Goal: Information Seeking & Learning: Check status

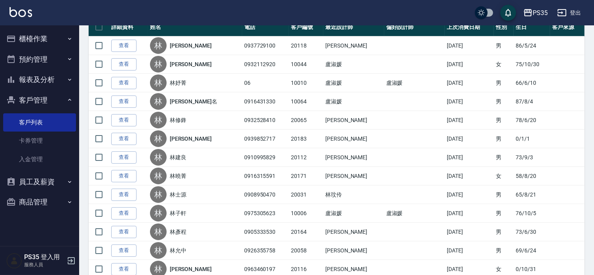
scroll to position [132, 0]
click at [36, 85] on button "報表及分析" at bounding box center [39, 79] width 73 height 21
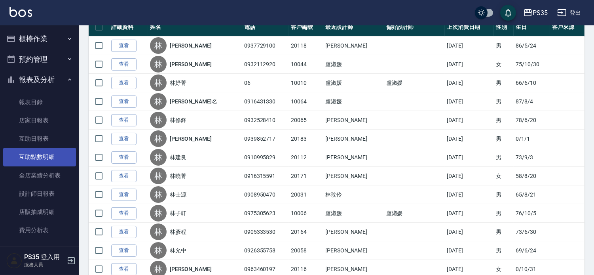
click at [46, 152] on link "互助點數明細" at bounding box center [39, 157] width 73 height 18
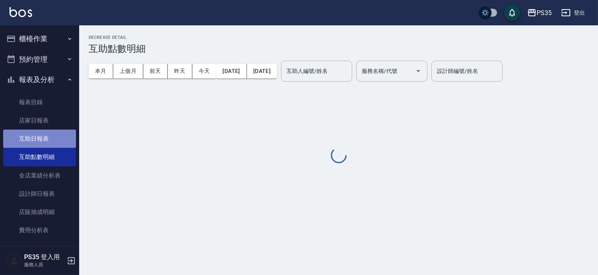
click at [42, 130] on link "互助日報表" at bounding box center [39, 138] width 73 height 18
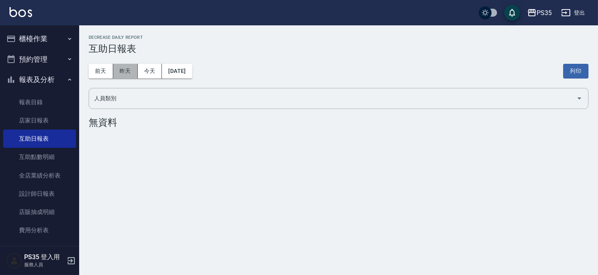
click at [114, 75] on button "昨天" at bounding box center [125, 71] width 25 height 15
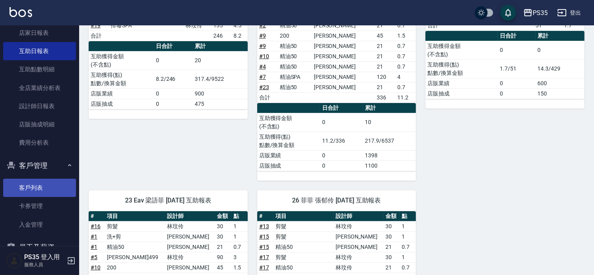
scroll to position [88, 0]
click at [37, 183] on link "客戶列表" at bounding box center [39, 187] width 73 height 18
